Goal: Task Accomplishment & Management: Use online tool/utility

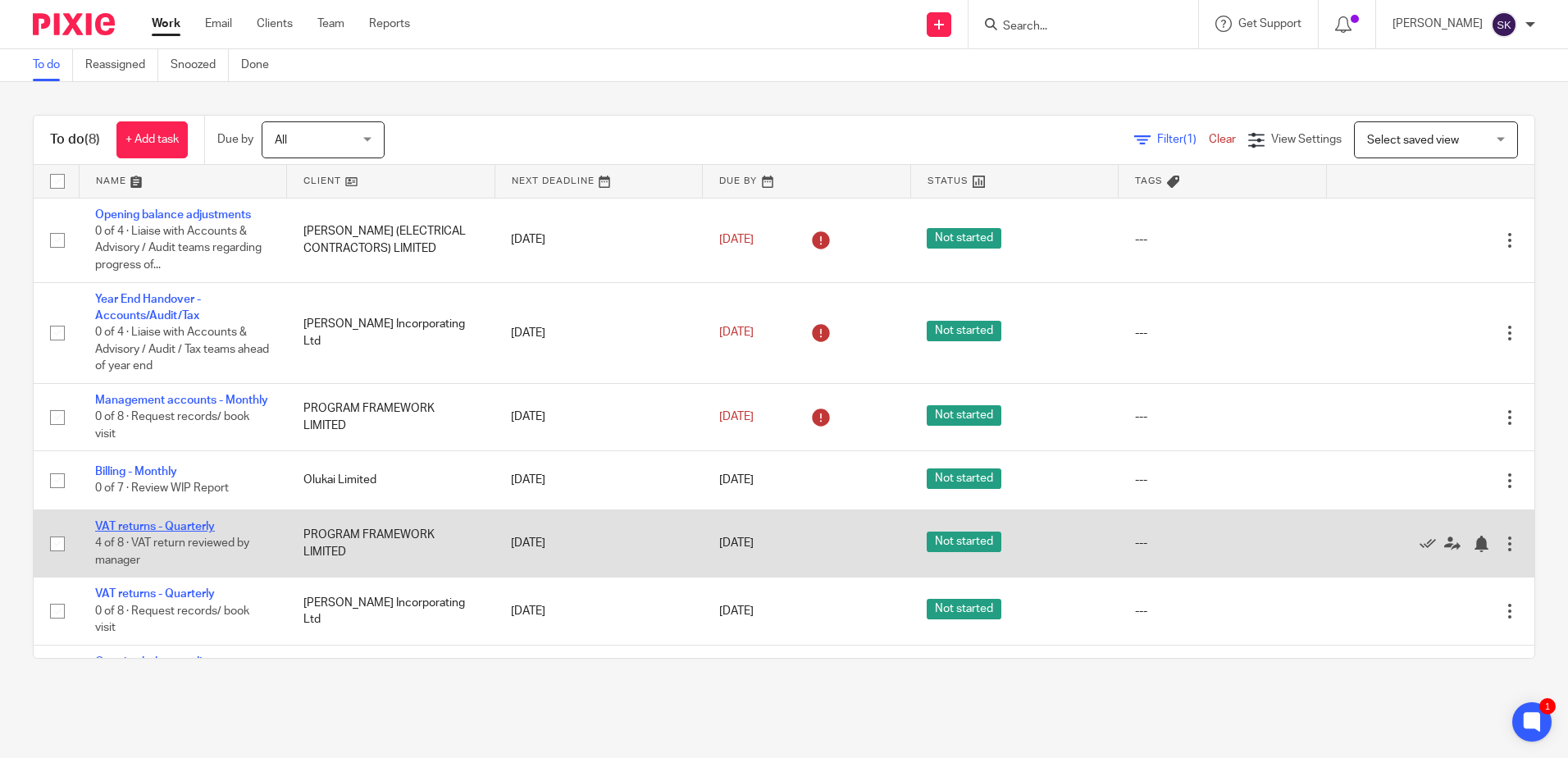
click at [204, 532] on link "VAT returns - Quarterly" at bounding box center [155, 526] width 120 height 11
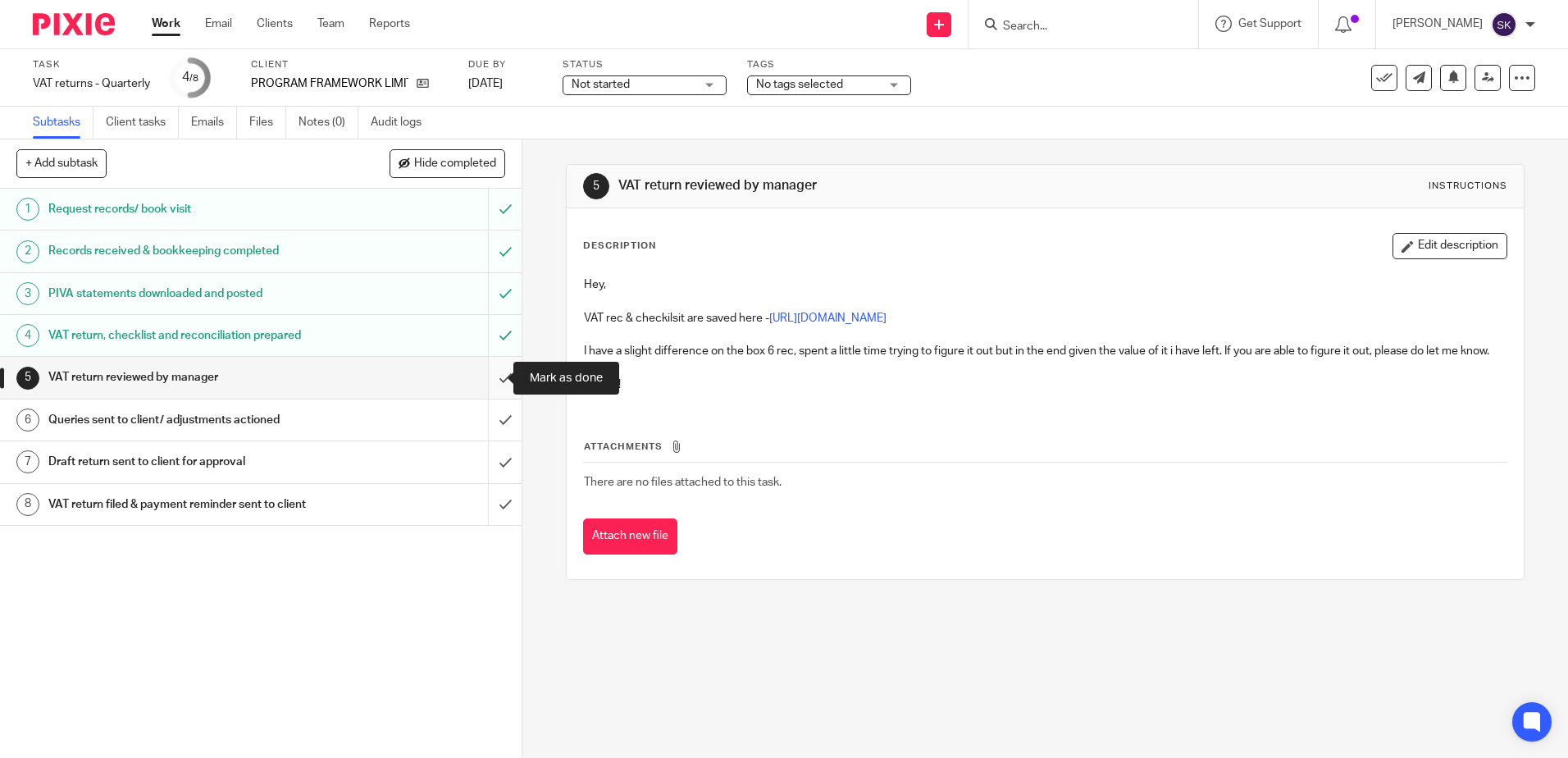
click at [492, 374] on input "submit" at bounding box center [261, 377] width 522 height 41
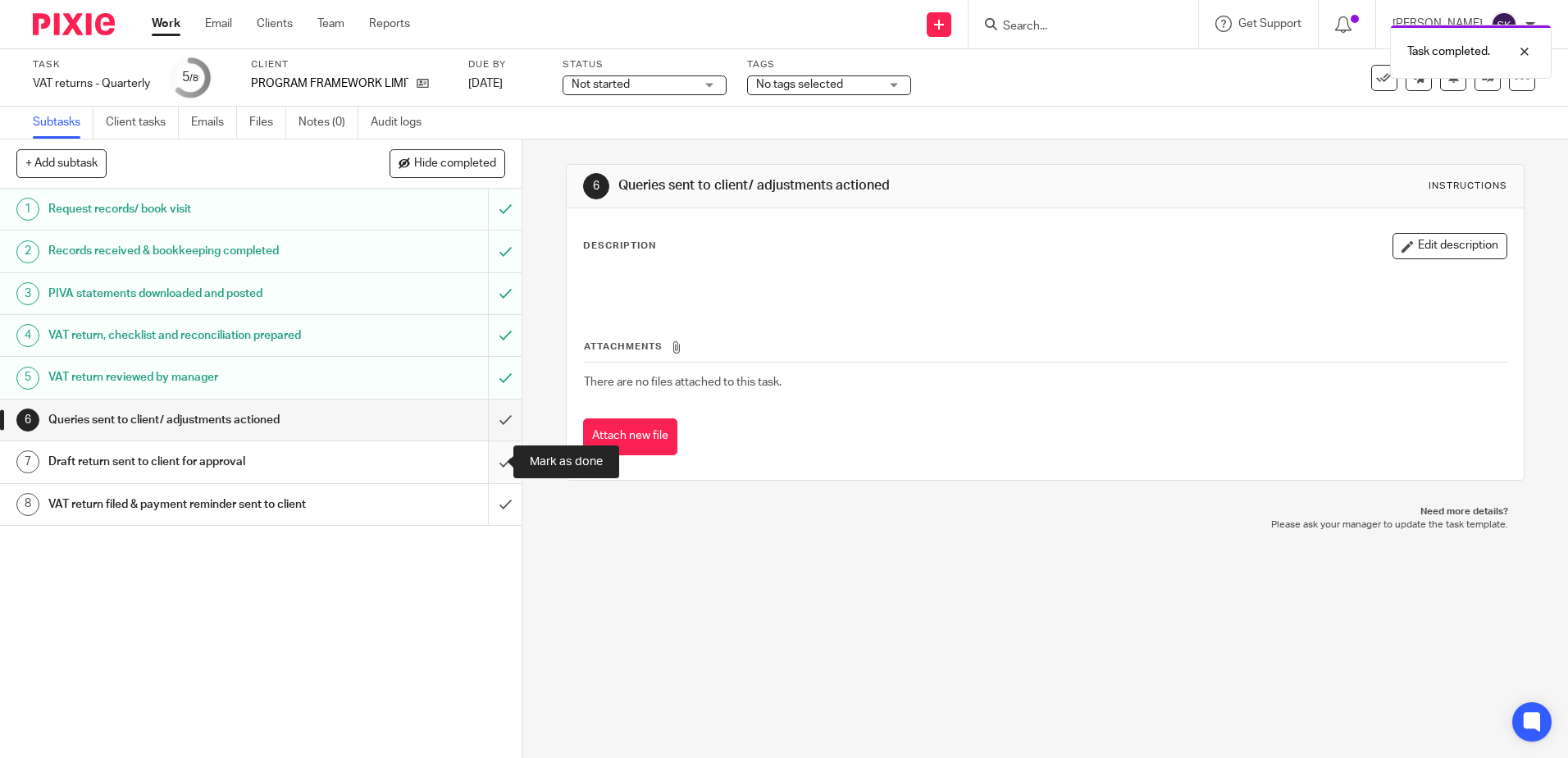
click at [496, 461] on input "submit" at bounding box center [261, 462] width 522 height 41
click at [490, 424] on input "submit" at bounding box center [261, 420] width 522 height 41
